Goal: Information Seeking & Learning: Find specific fact

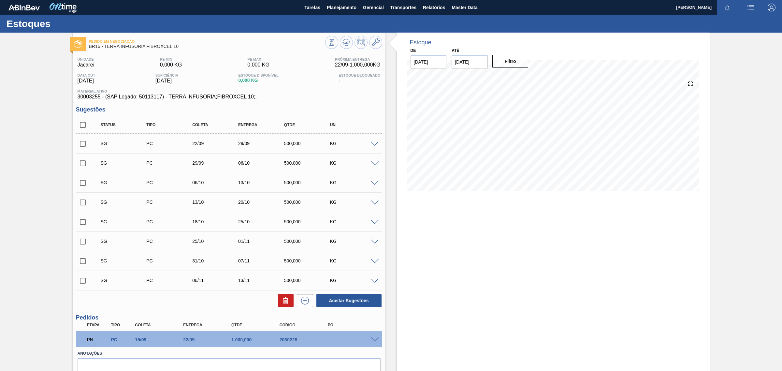
click at [87, 98] on span "30003255 - (SAP Legado: 50113117) - TERRA INFUSORIA;FIBROXCEL 10;;" at bounding box center [229, 97] width 303 height 6
copy span "30003255"
click at [151, 151] on div "SG PC 22/09 29/09 500,000 KG" at bounding box center [229, 143] width 306 height 16
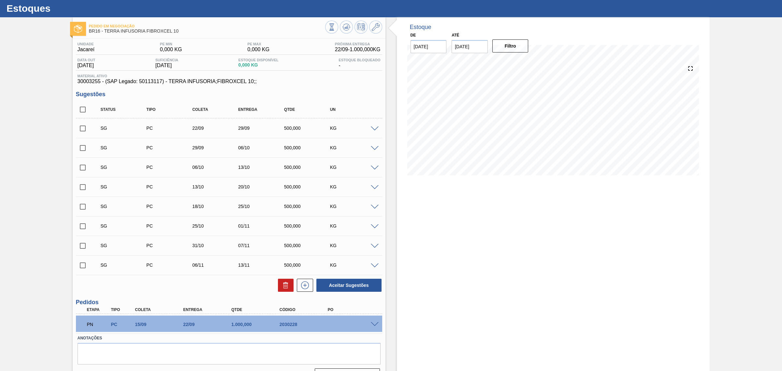
scroll to position [32, 0]
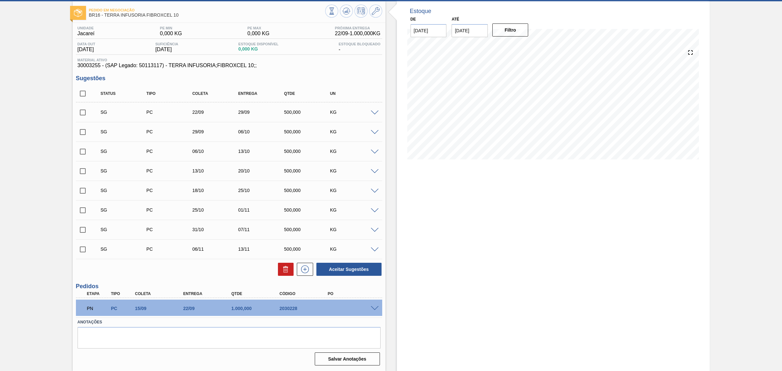
click at [278, 310] on div "2030228" at bounding box center [305, 308] width 55 height 5
click at [374, 308] on span at bounding box center [375, 308] width 8 height 5
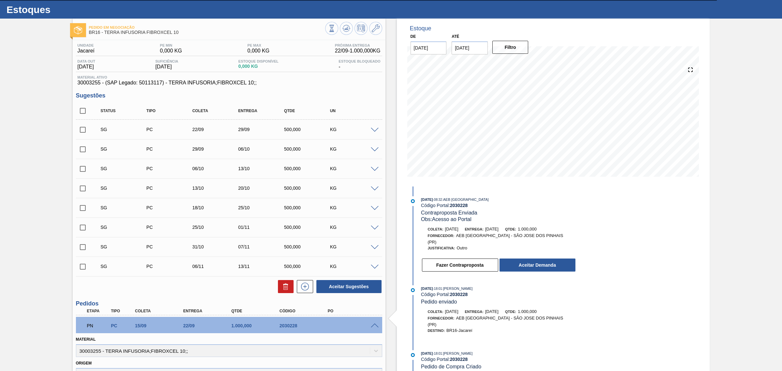
scroll to position [0, 0]
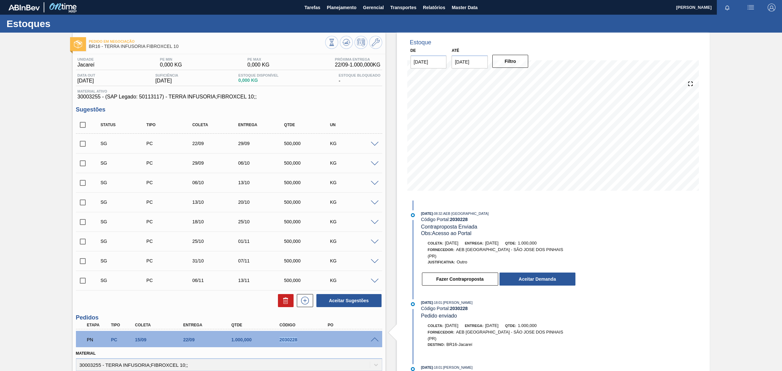
drag, startPoint x: 298, startPoint y: 341, endPoint x: 279, endPoint y: 344, distance: 19.8
click at [279, 344] on div "PN PC 15/09 22/09 1.000,000 2030228" at bounding box center [227, 338] width 289 height 13
copy div "2030228"
click at [342, 7] on span "Planejamento" at bounding box center [342, 8] width 30 height 8
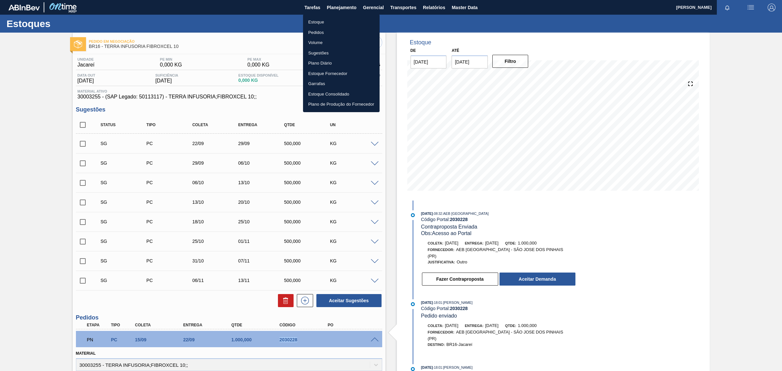
click at [315, 34] on li "Pedidos" at bounding box center [341, 32] width 77 height 10
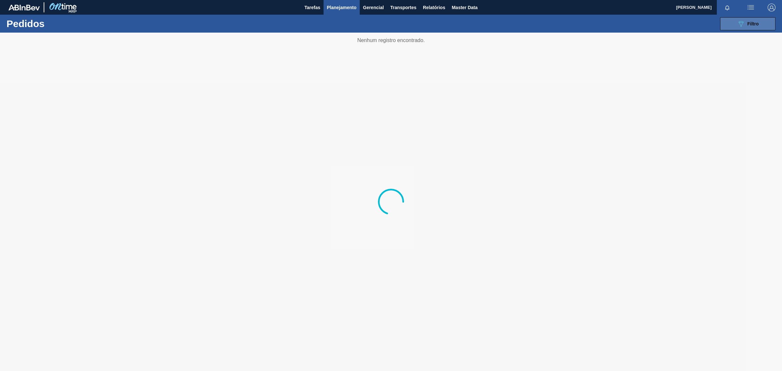
click at [760, 25] on button "089F7B8B-B2A5-4AFE-B5C0-19BA573D28AC Filtro" at bounding box center [747, 23] width 55 height 13
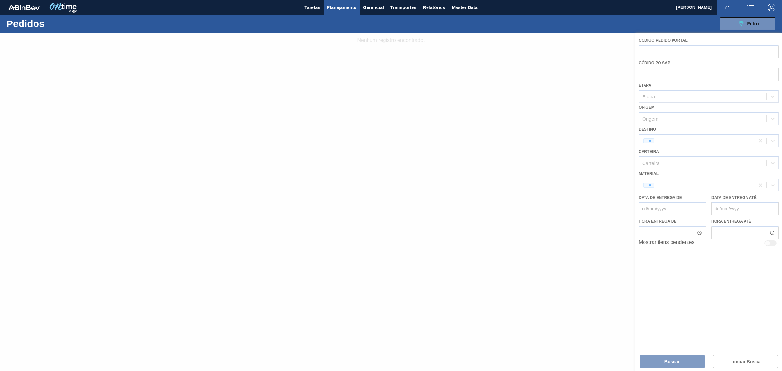
click at [722, 52] on div at bounding box center [391, 202] width 782 height 338
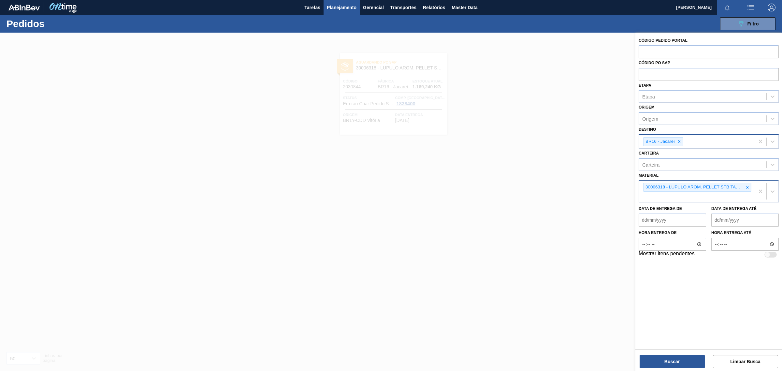
click at [746, 185] on icon at bounding box center [747, 187] width 5 height 5
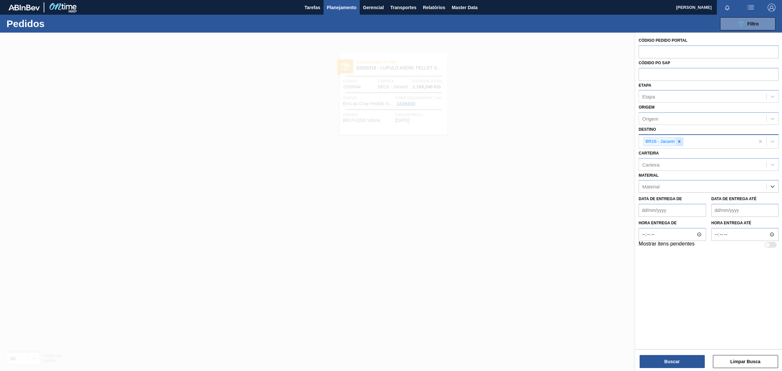
click at [678, 142] on icon at bounding box center [679, 141] width 5 height 5
click at [651, 48] on input "text" at bounding box center [709, 51] width 140 height 12
paste input "2030228"
type input "2030228"
click at [689, 298] on div "Código Pedido Portal Códido PO SAP Etapa Etapa Origem Origem Destino Unidade de…" at bounding box center [708, 190] width 147 height 315
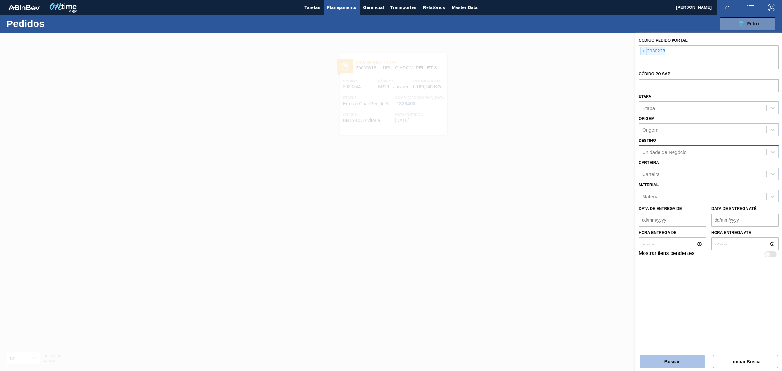
click at [669, 363] on button "Buscar" at bounding box center [672, 361] width 65 height 13
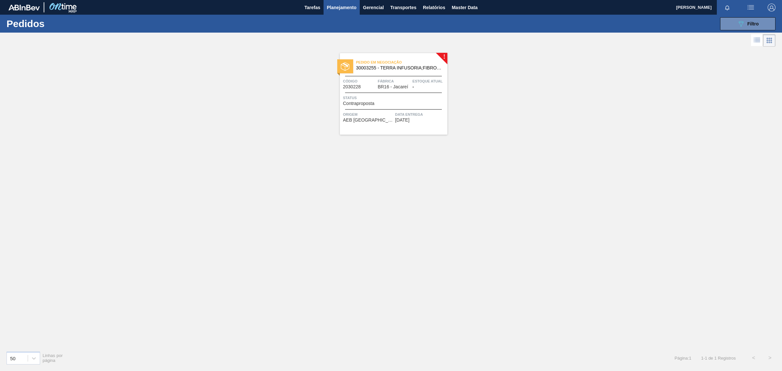
click at [444, 54] on div "Pedido em Negociação 30003255 - TERRA INFUSORIA;FIBROXCEL 10;; Código 2030228 F…" at bounding box center [394, 93] width 108 height 81
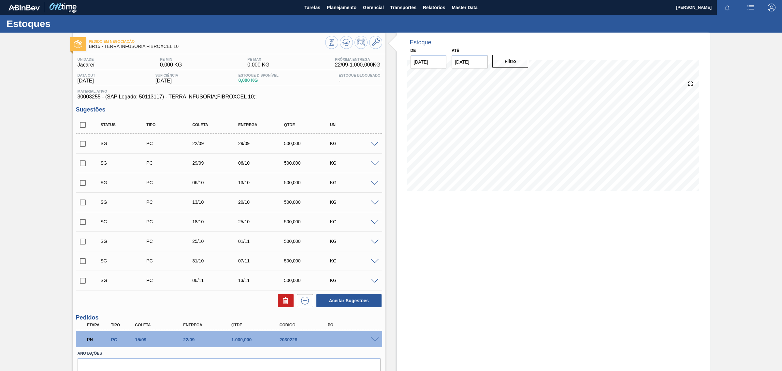
scroll to position [32, 0]
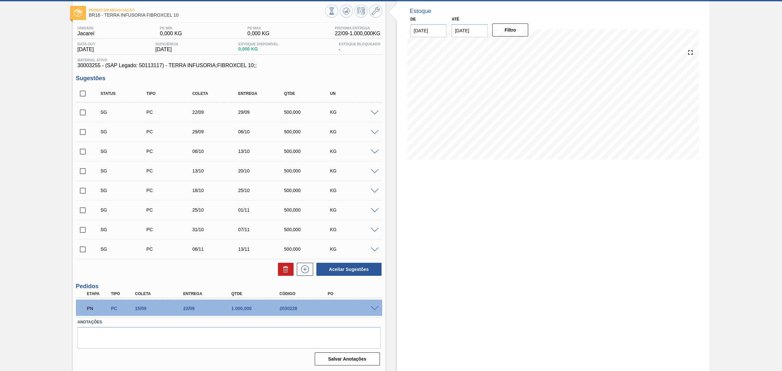
click at [374, 306] on span at bounding box center [375, 308] width 8 height 5
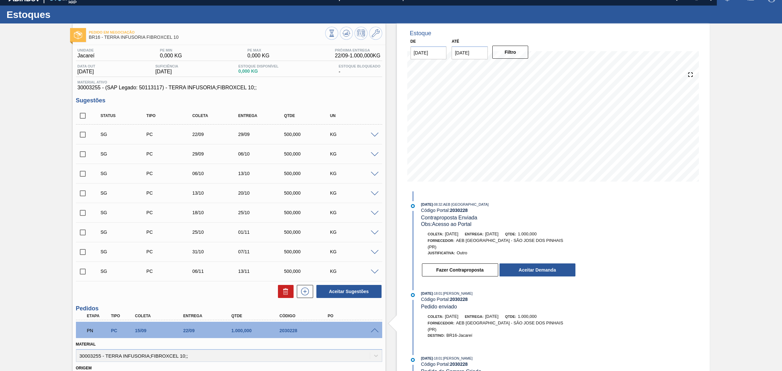
scroll to position [0, 0]
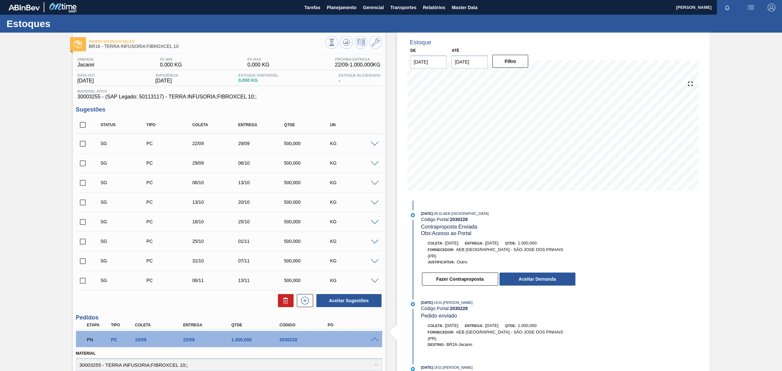
click at [375, 338] on span at bounding box center [375, 339] width 8 height 5
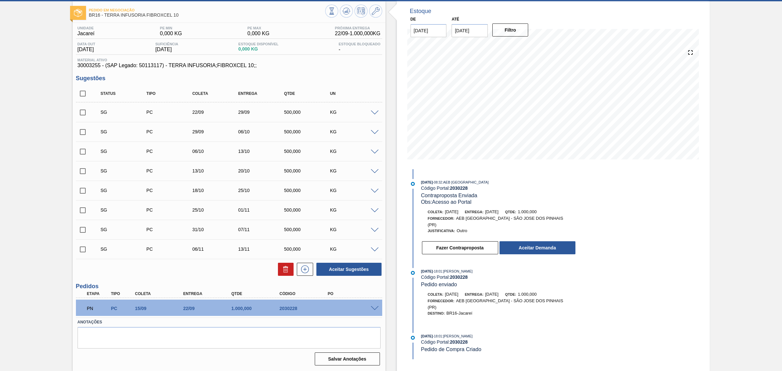
click at [371, 307] on span at bounding box center [375, 308] width 8 height 5
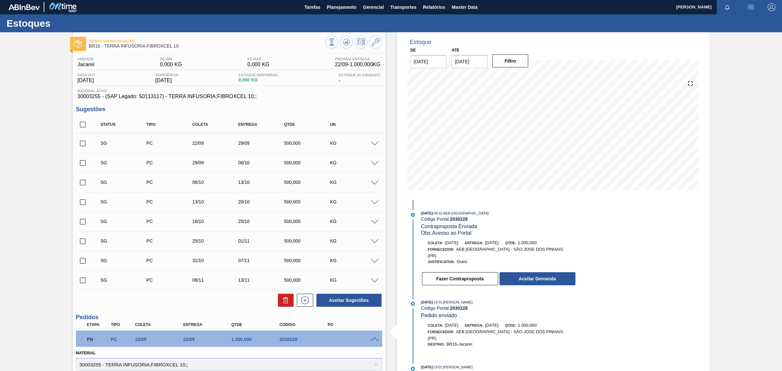
scroll to position [0, 0]
click at [347, 6] on span "Planejamento" at bounding box center [342, 8] width 30 height 8
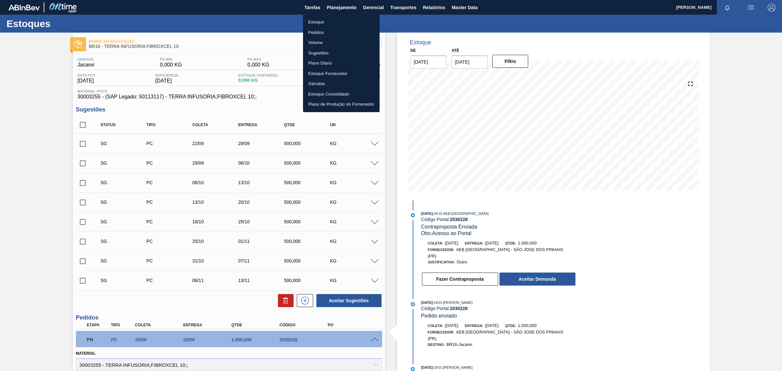
click at [314, 32] on li "Pedidos" at bounding box center [341, 32] width 77 height 10
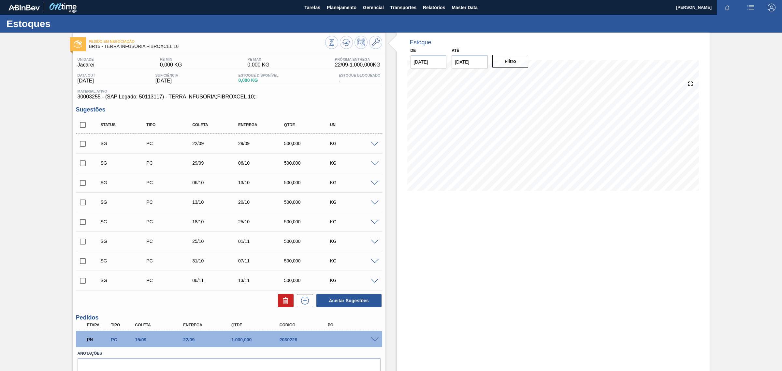
click at [88, 98] on span "30003255 - (SAP Legado: 50113117) - TERRA INFUSORIA;FIBROXCEL 10;;" at bounding box center [229, 97] width 303 height 6
click at [376, 43] on icon at bounding box center [376, 42] width 8 height 8
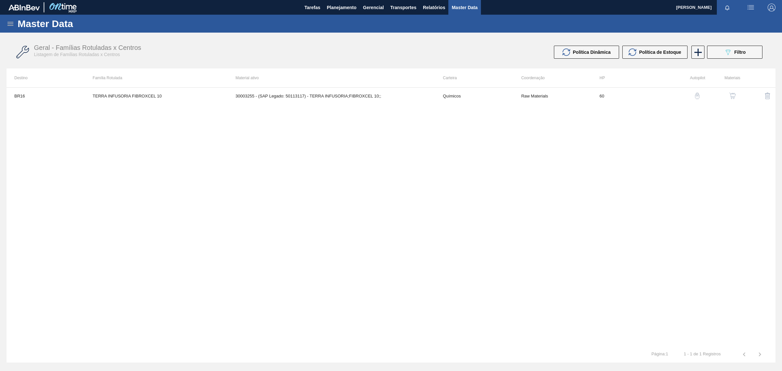
click at [735, 94] on img "button" at bounding box center [732, 96] width 7 height 7
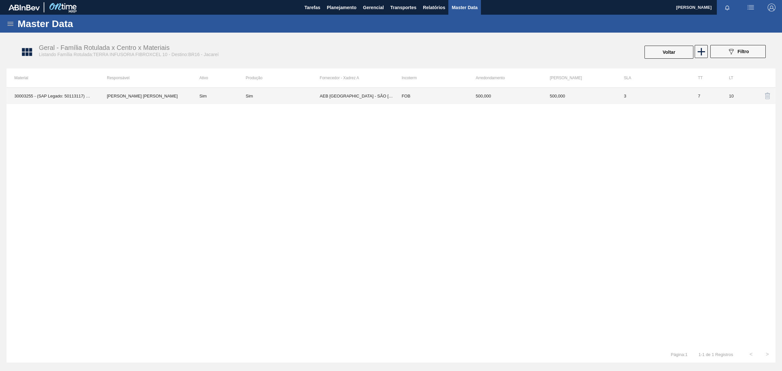
click at [347, 92] on td "AEB BRASIL - SÃO JOSE DOS PINHAIS (PR)" at bounding box center [357, 96] width 74 height 16
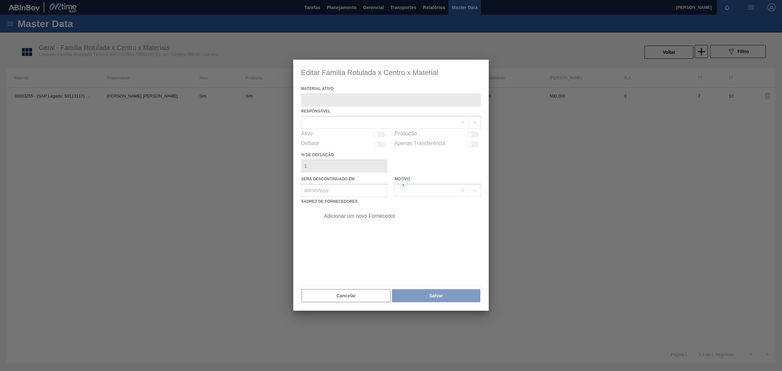
type ativo "30003255 - (SAP Legado: 50113117) - TERRA INFUSORIA;FIBROXCEL 10;;"
checkbox input "true"
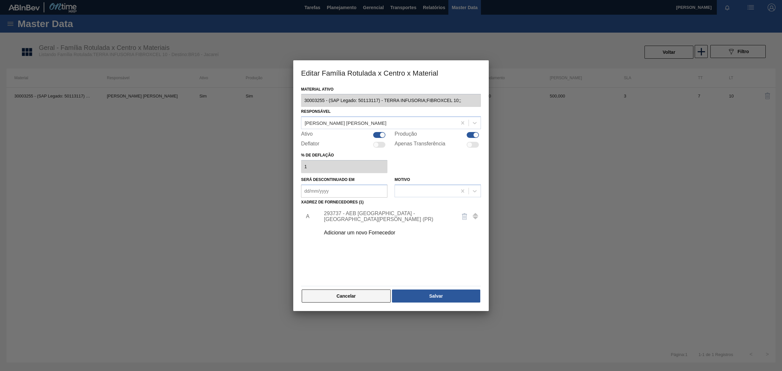
click at [348, 301] on button "Cancelar" at bounding box center [346, 295] width 89 height 13
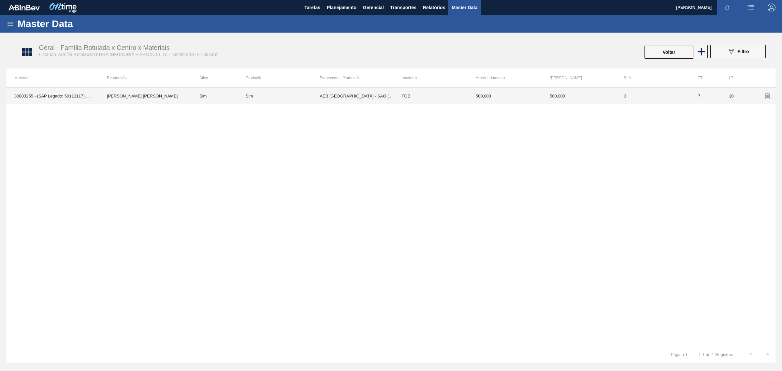
click at [699, 94] on td "7" at bounding box center [705, 96] width 31 height 16
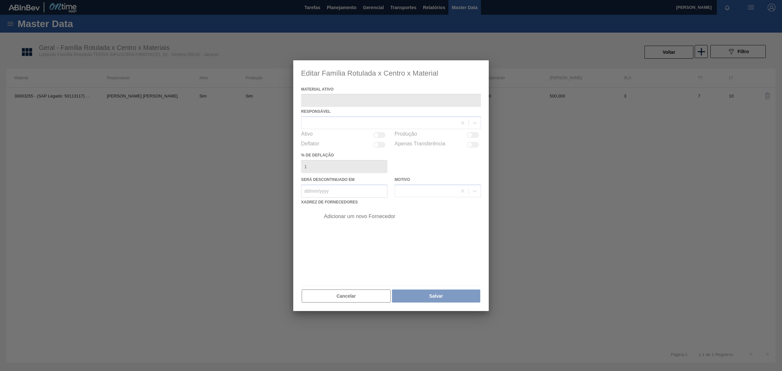
click at [341, 299] on div at bounding box center [391, 185] width 196 height 251
type ativo "30003255 - (SAP Legado: 50113117) - TERRA INFUSORIA;FIBROXCEL 10;;"
checkbox input "true"
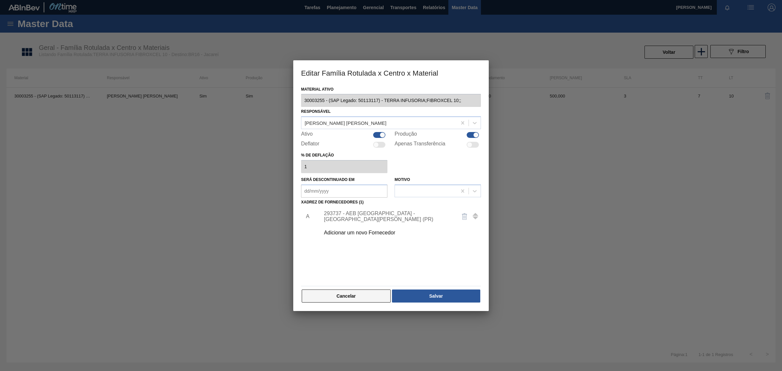
click at [341, 298] on button "Cancelar" at bounding box center [346, 295] width 89 height 13
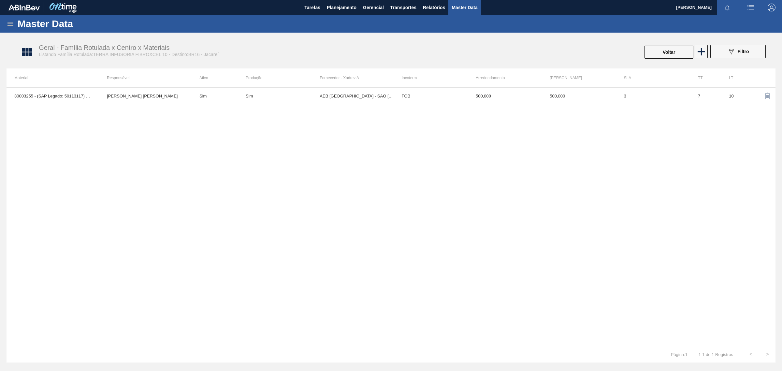
click at [12, 25] on icon at bounding box center [10, 24] width 6 height 4
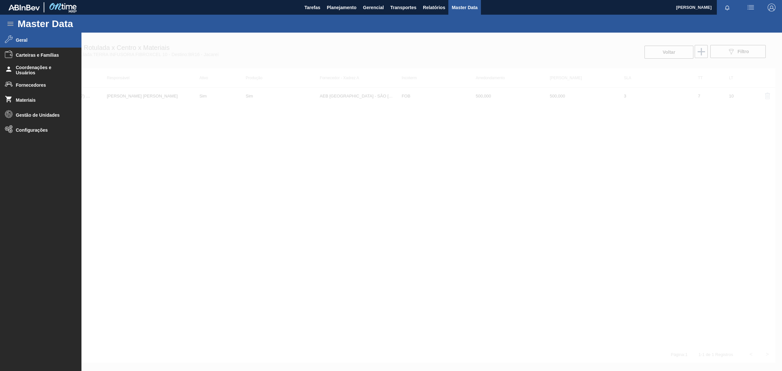
click at [38, 44] on li "Geral" at bounding box center [40, 40] width 81 height 15
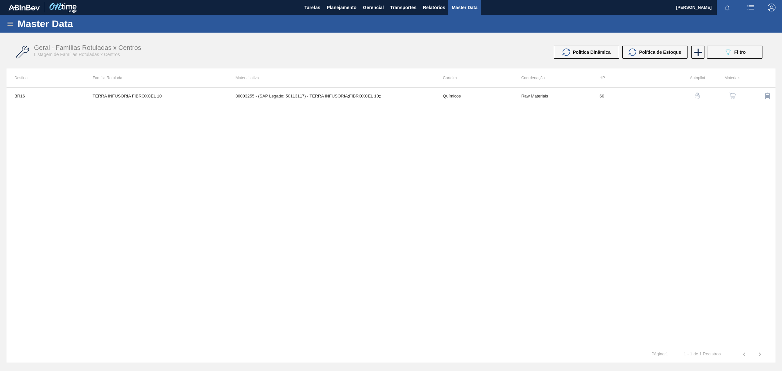
click at [7, 24] on icon at bounding box center [11, 24] width 8 height 8
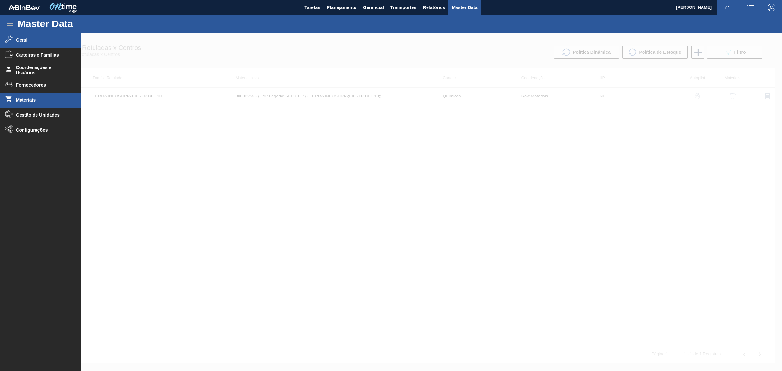
click at [19, 102] on span "Materiais" at bounding box center [43, 99] width 54 height 5
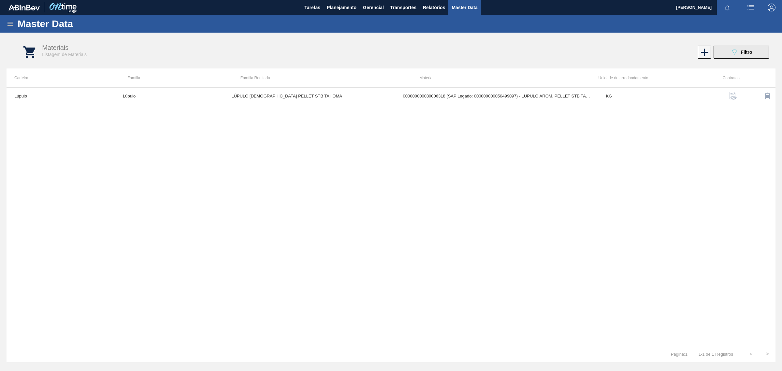
click at [732, 56] on icon "089F7B8B-B2A5-4AFE-B5C0-19BA573D28AC" at bounding box center [735, 52] width 8 height 8
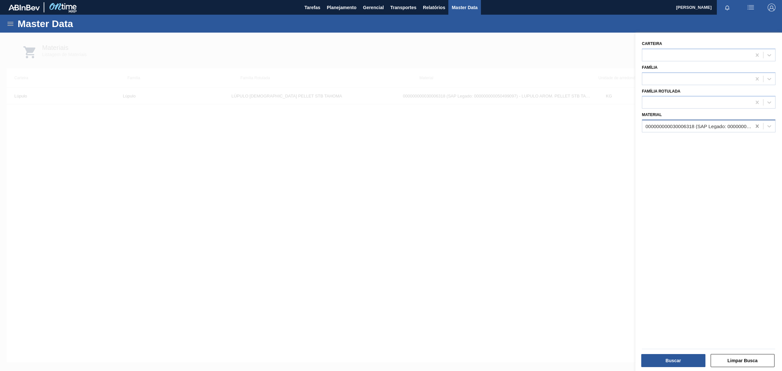
click at [755, 124] on icon at bounding box center [757, 126] width 7 height 7
paste input "30003255"
type input "30003255"
click at [739, 144] on div "000000000030003255 (SAP Legado: 000000000050113117) - TERRA INFUSORIA;FIBROXCEL…" at bounding box center [709, 142] width 134 height 12
click at [696, 356] on button "Buscar" at bounding box center [673, 360] width 64 height 13
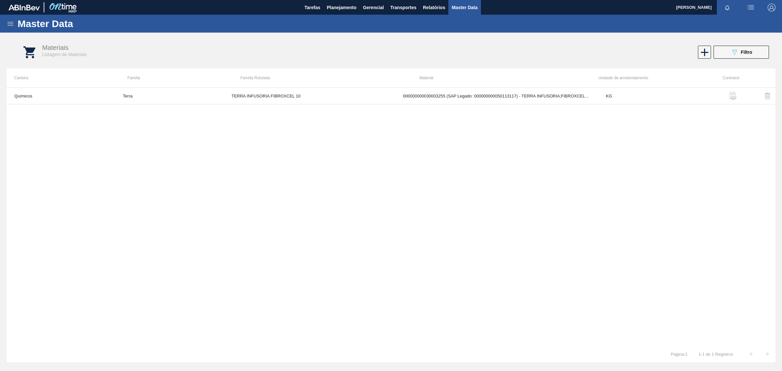
click at [735, 96] on img "button" at bounding box center [733, 96] width 8 height 8
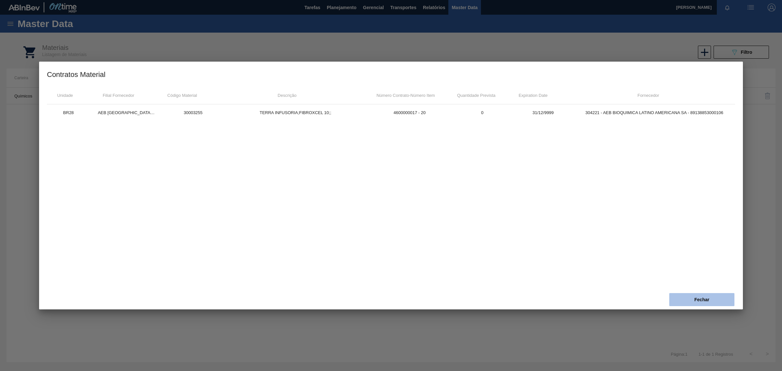
click at [707, 299] on button "Fechar" at bounding box center [701, 299] width 65 height 13
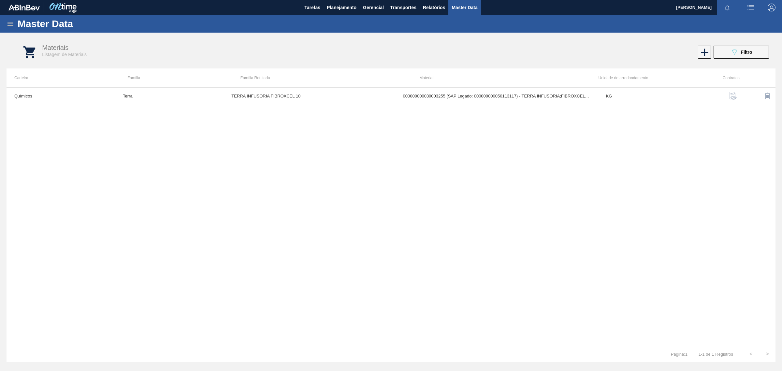
click at [10, 25] on icon at bounding box center [10, 24] width 6 height 4
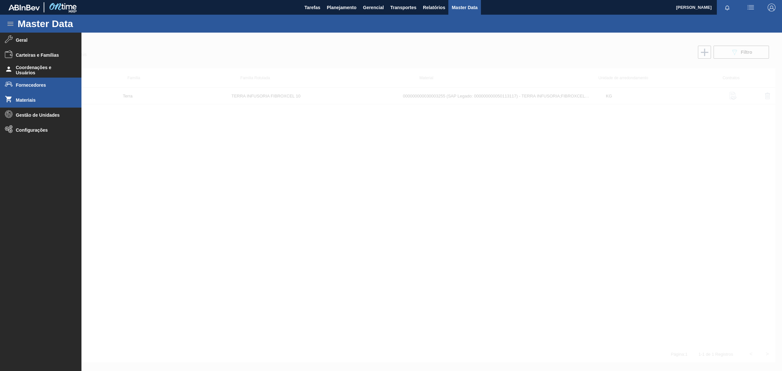
click at [12, 83] on icon at bounding box center [9, 84] width 8 height 8
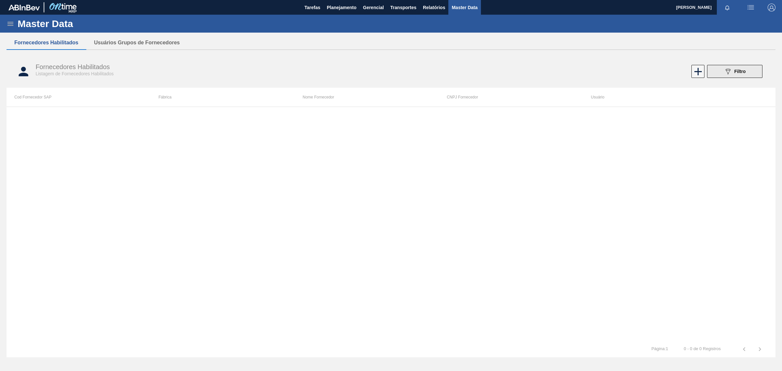
click at [743, 72] on span "Filtro" at bounding box center [739, 71] width 11 height 5
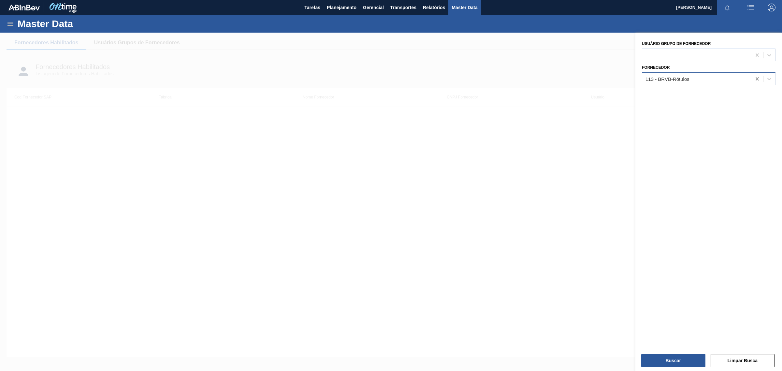
click at [755, 79] on icon at bounding box center [757, 79] width 7 height 7
paste input "304221"
type input "304221"
click at [741, 91] on div "293737 (SAP Legado: 304221) - AEB BIOQUIMICA LATINO AMERICANA SA" at bounding box center [709, 95] width 134 height 12
click at [683, 361] on button "Buscar" at bounding box center [673, 360] width 64 height 13
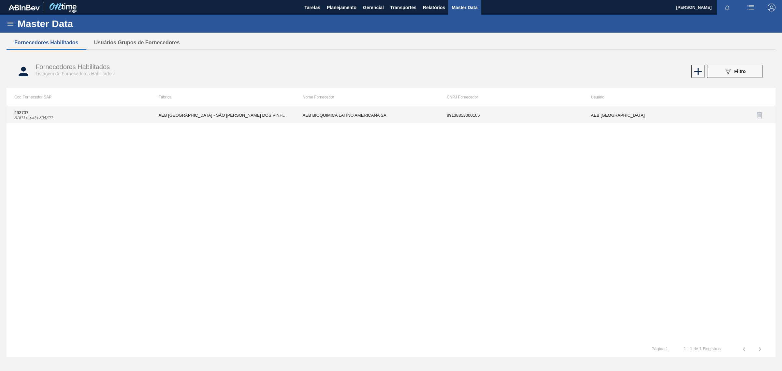
click at [331, 110] on td "AEB BIOQUIMICA LATINO AMERICANA SA" at bounding box center [367, 115] width 144 height 16
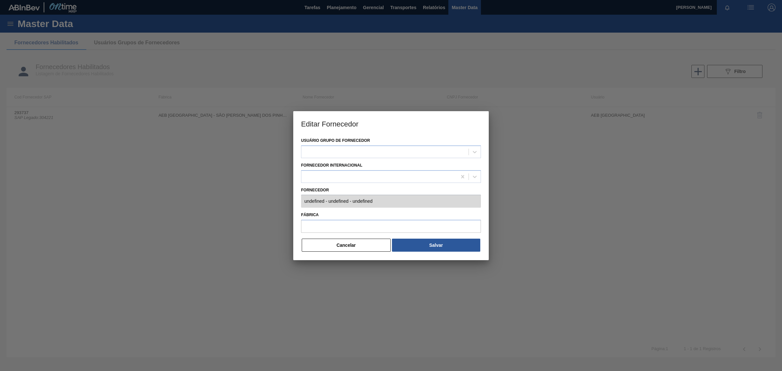
type input "293737 (SAP Legado: 304221) - AEB BIOQUIMICA LATINO AMERICANA SA - 891388530001…"
type input "AEB BRASIL - SÃO JOSE DOS PINHAIS (PR)"
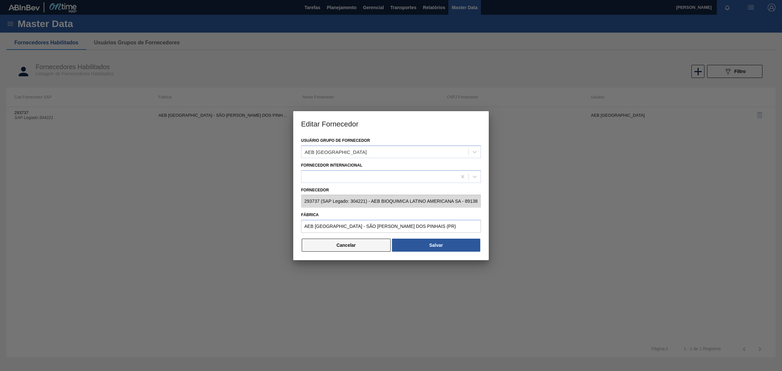
click at [375, 250] on button "Cancelar" at bounding box center [346, 245] width 89 height 13
